Goal: Task Accomplishment & Management: Manage account settings

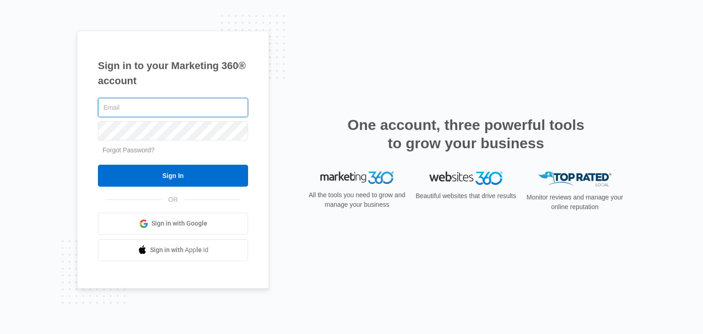
type input "[EMAIL_ADDRESS][PERSON_NAME][DOMAIN_NAME]"
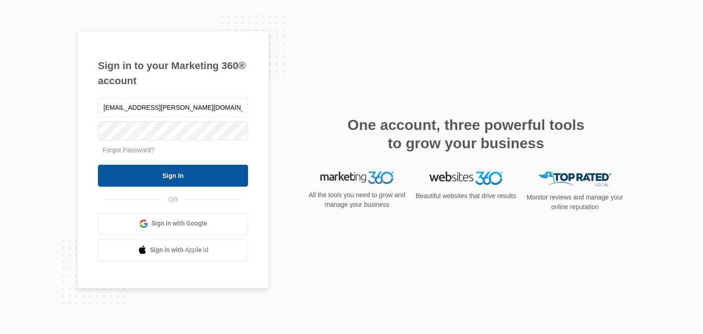
click at [159, 186] on input "Sign In" at bounding box center [173, 176] width 150 height 22
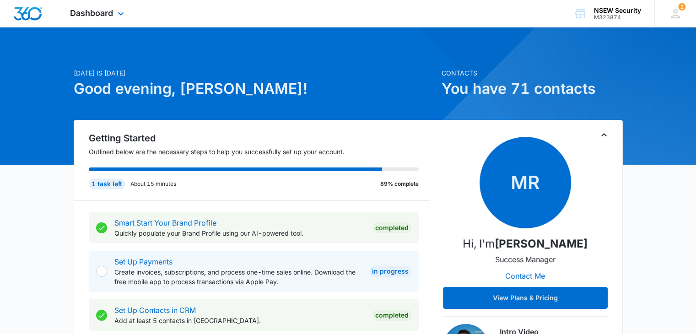
click at [82, 19] on div "Dashboard Apps Reputation Websites Forms CRM Email Social Shop Payments POS Con…" at bounding box center [98, 13] width 84 height 27
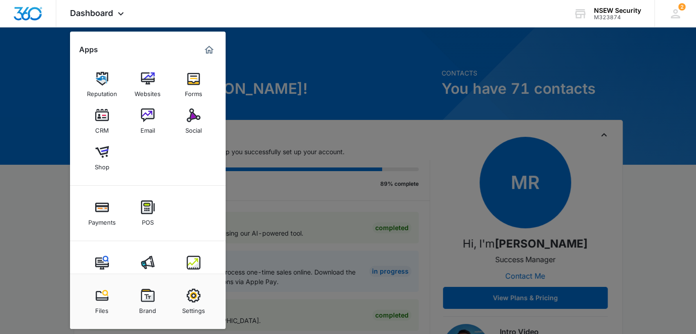
click at [67, 88] on div at bounding box center [348, 167] width 696 height 334
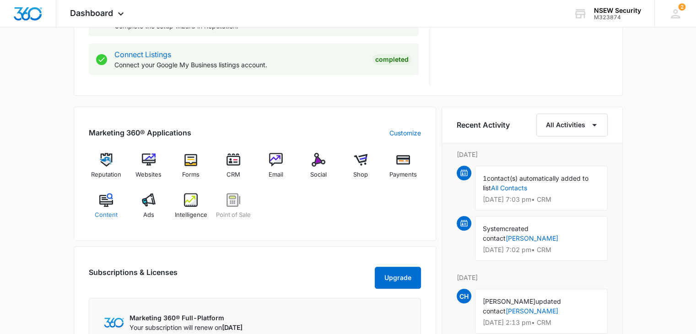
scroll to position [503, 0]
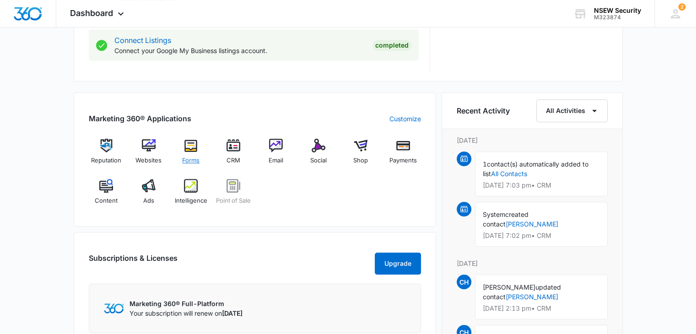
click at [195, 151] on img at bounding box center [191, 146] width 14 height 14
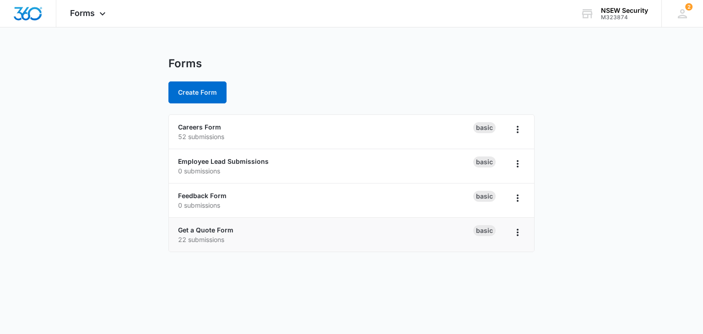
click at [379, 239] on p "22 submissions" at bounding box center [325, 240] width 295 height 10
click at [512, 234] on icon "Overflow Menu" at bounding box center [517, 232] width 11 height 11
click at [183, 228] on link "Get a Quote Form" at bounding box center [205, 230] width 55 height 8
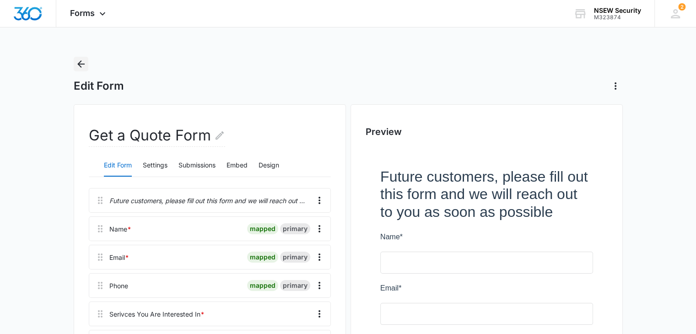
click at [83, 64] on icon "Back" at bounding box center [80, 63] width 7 height 7
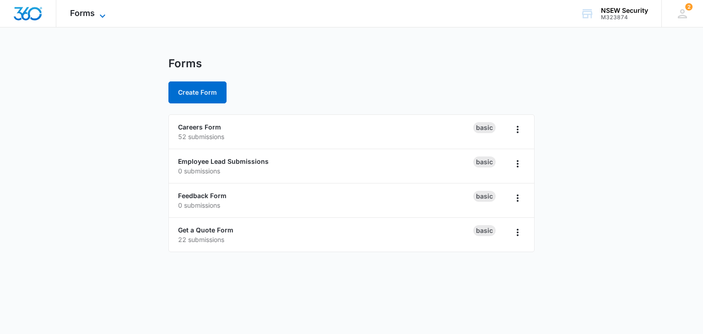
click at [97, 11] on icon at bounding box center [102, 16] width 11 height 11
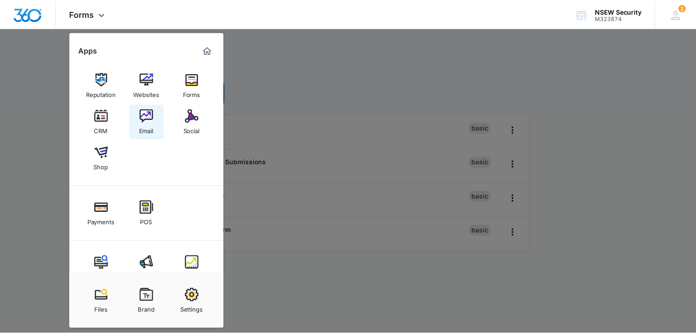
scroll to position [22, 0]
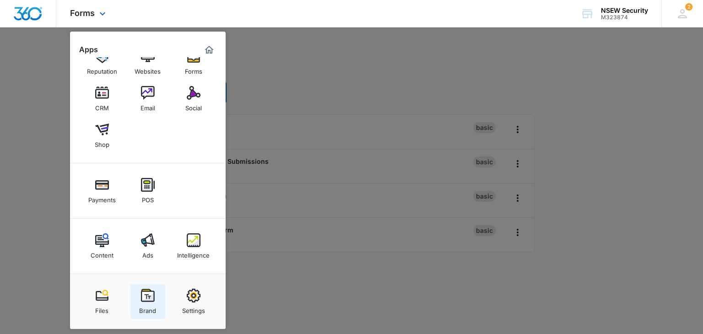
click at [142, 302] on img at bounding box center [148, 296] width 14 height 14
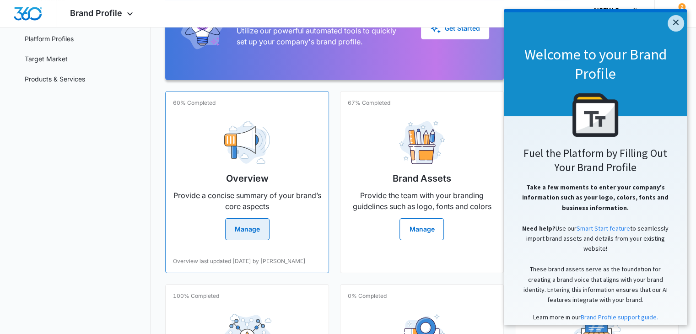
scroll to position [137, 0]
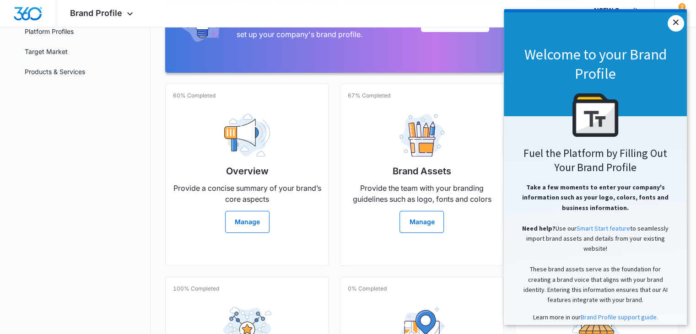
click at [676, 27] on link "×" at bounding box center [676, 23] width 16 height 16
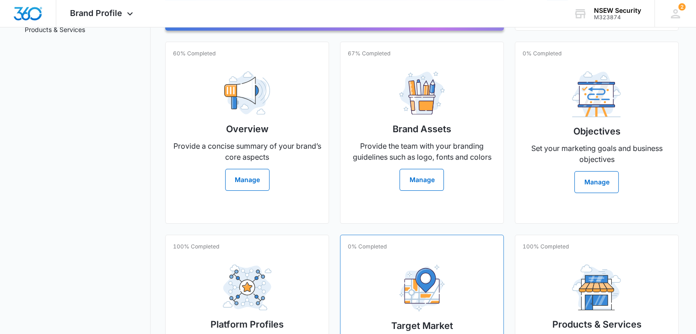
scroll to position [273, 0]
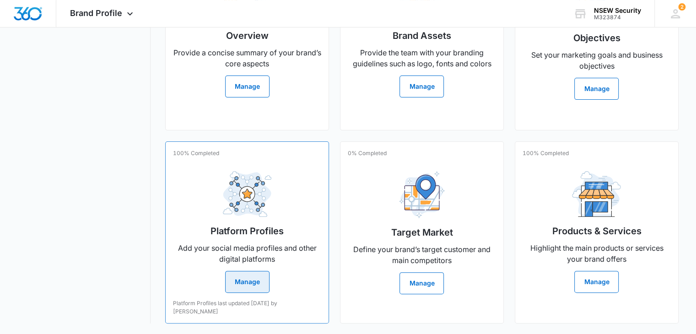
click at [240, 286] on button "Manage" at bounding box center [247, 282] width 44 height 22
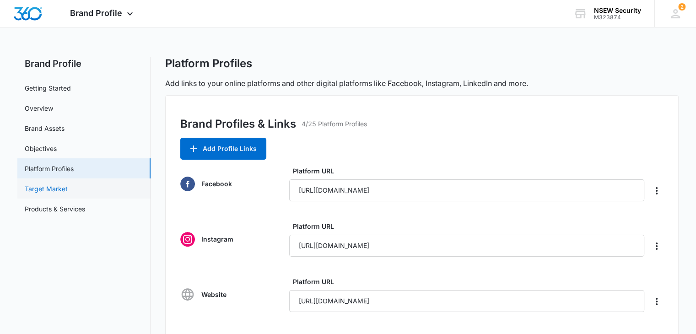
click at [31, 193] on link "Target Market" at bounding box center [46, 189] width 43 height 10
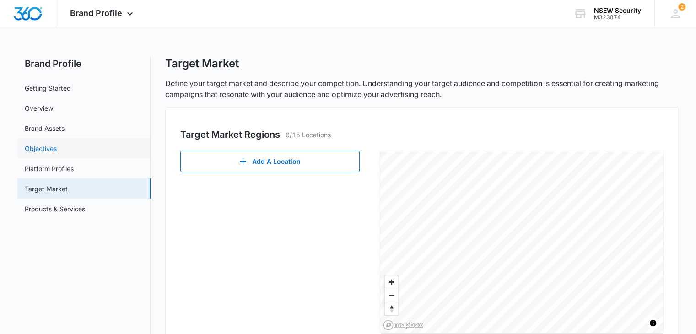
click at [57, 149] on link "Objectives" at bounding box center [41, 149] width 32 height 10
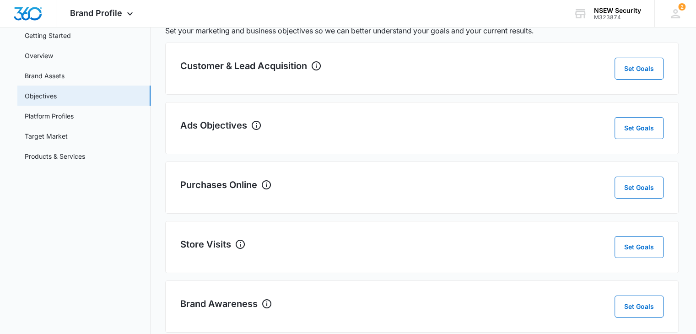
scroll to position [69, 0]
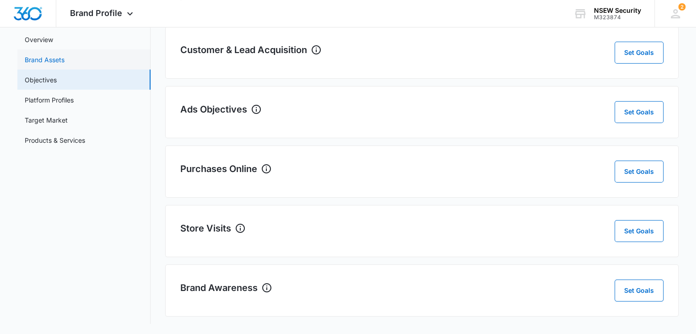
click at [65, 56] on link "Brand Assets" at bounding box center [45, 60] width 40 height 10
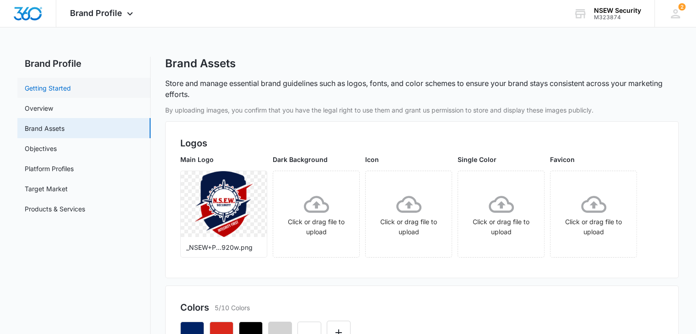
click at [52, 88] on link "Getting Started" at bounding box center [48, 88] width 46 height 10
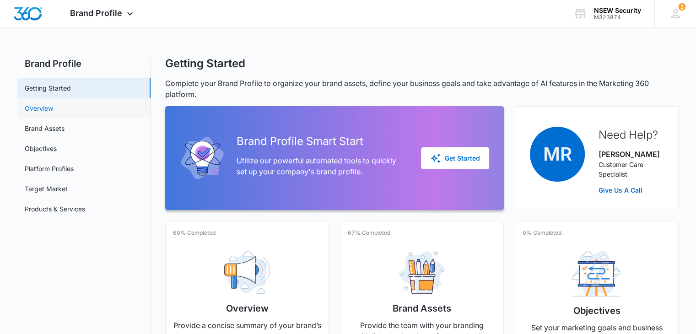
click at [49, 105] on link "Overview" at bounding box center [39, 108] width 28 height 10
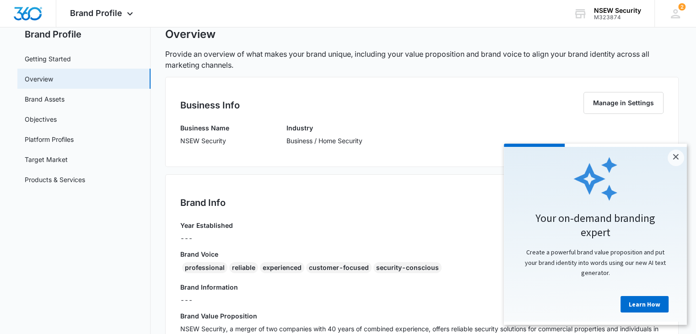
scroll to position [46, 0]
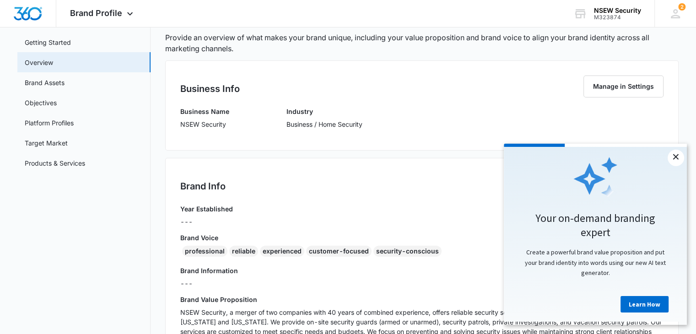
click at [675, 156] on link "×" at bounding box center [676, 158] width 16 height 16
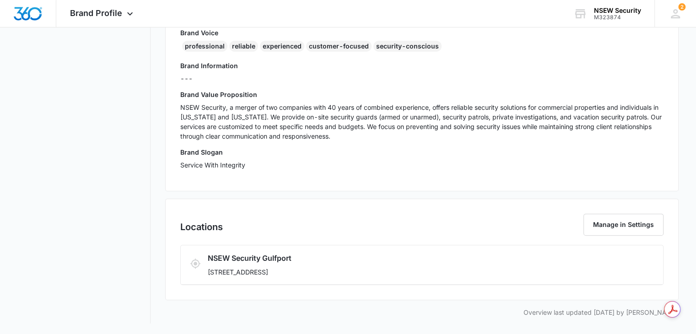
scroll to position [0, 0]
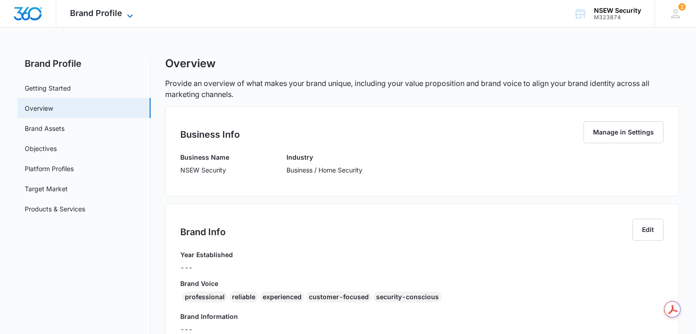
click at [109, 11] on span "Brand Profile" at bounding box center [96, 13] width 52 height 10
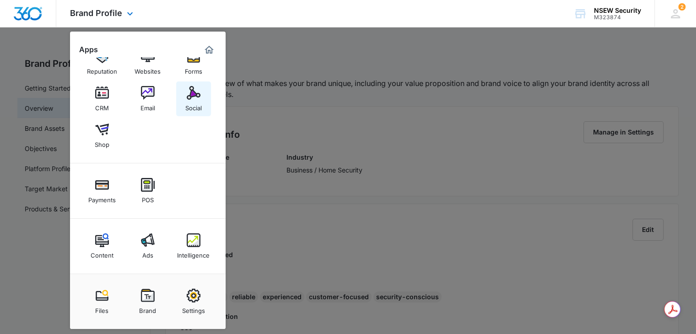
click at [193, 102] on div "Social" at bounding box center [193, 106] width 16 height 12
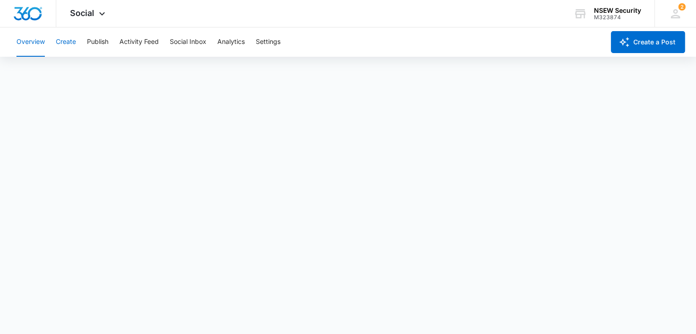
click at [68, 43] on button "Create" at bounding box center [66, 41] width 20 height 29
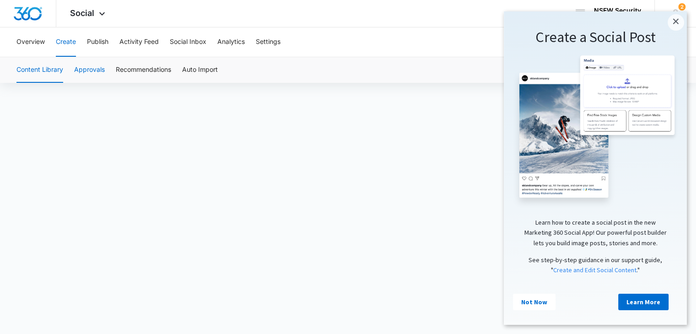
click at [95, 71] on button "Approvals" at bounding box center [89, 70] width 31 height 26
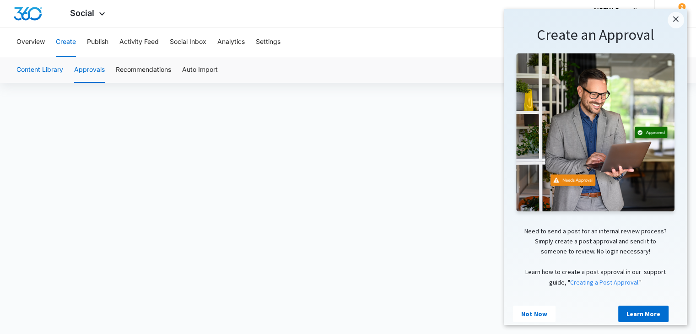
click at [46, 73] on button "Content Library" at bounding box center [39, 70] width 47 height 26
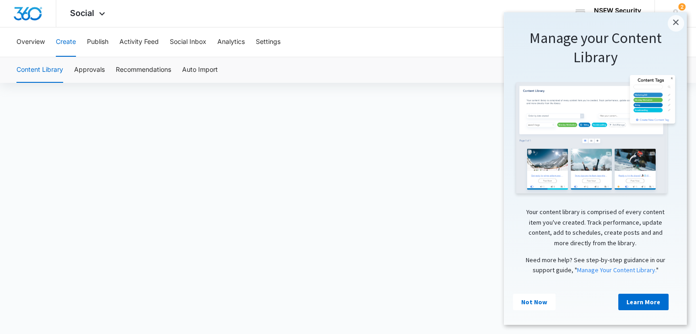
click at [669, 31] on h1 "Manage your Content Library" at bounding box center [595, 48] width 165 height 38
click at [669, 25] on link "×" at bounding box center [676, 23] width 16 height 16
